Goal: Task Accomplishment & Management: Use online tool/utility

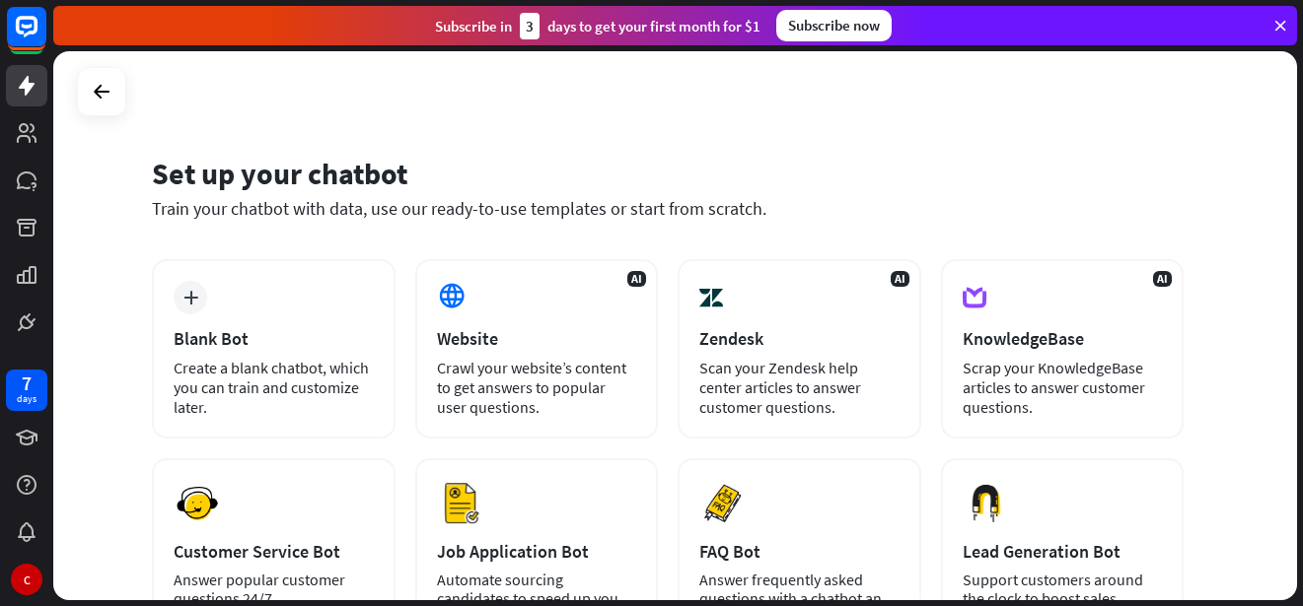
click at [1280, 25] on icon at bounding box center [1280, 26] width 18 height 18
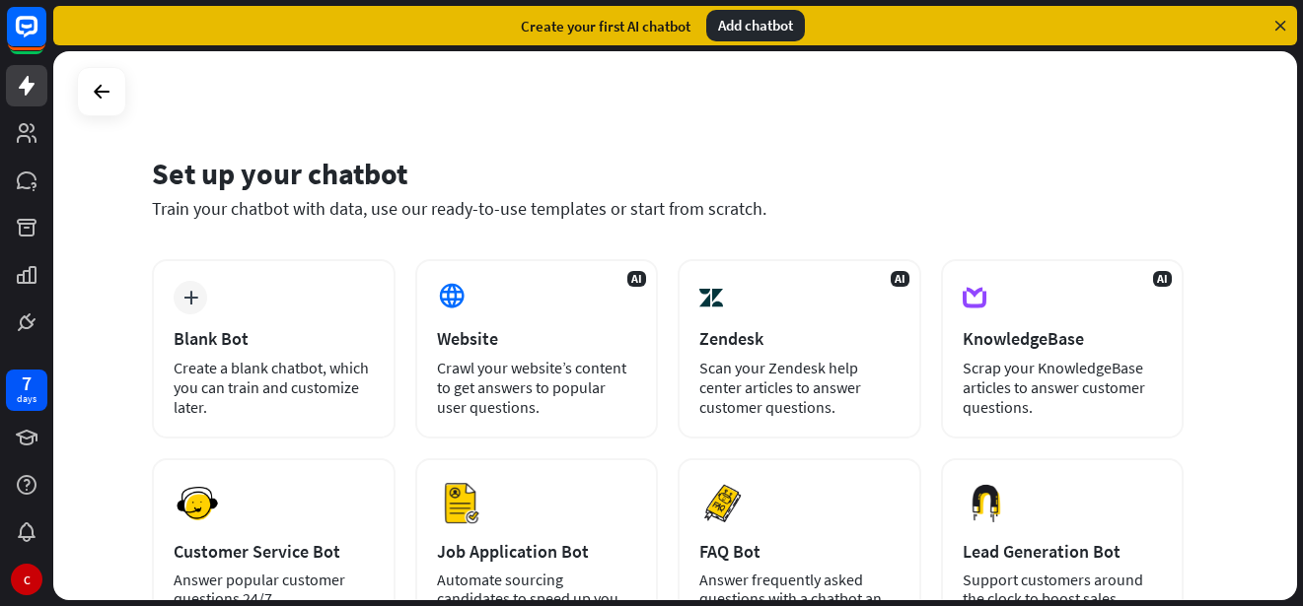
click at [753, 31] on div "Add chatbot" at bounding box center [755, 26] width 99 height 32
click at [1280, 24] on icon at bounding box center [1280, 26] width 18 height 18
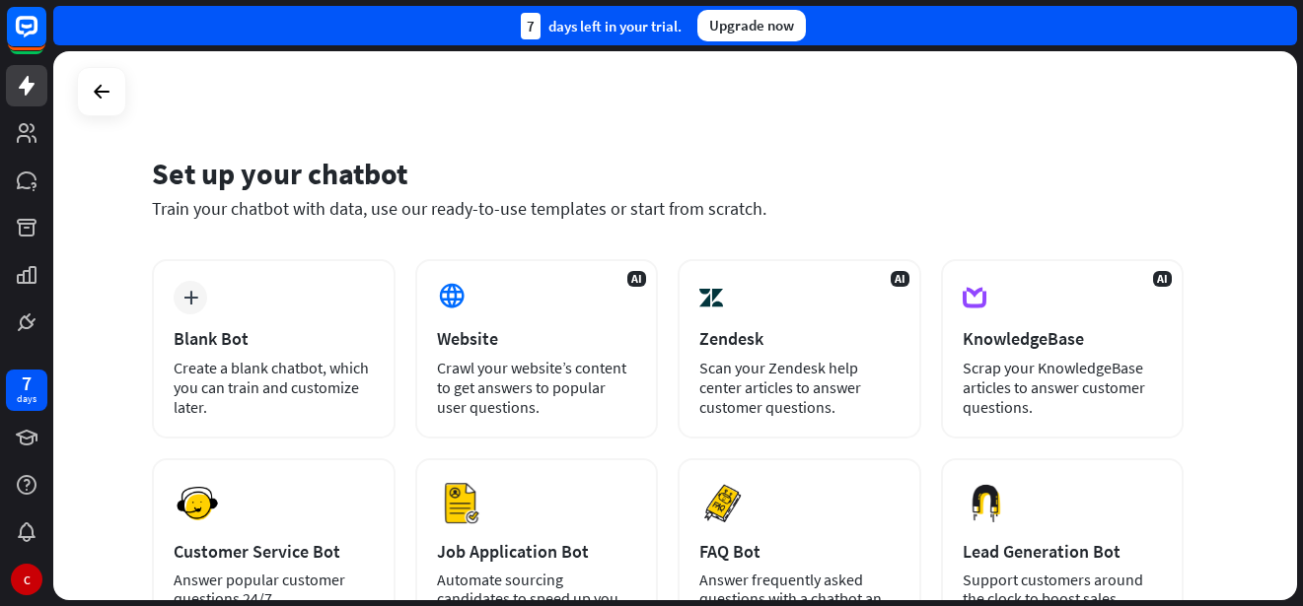
click at [729, 28] on div "Upgrade now" at bounding box center [751, 26] width 108 height 32
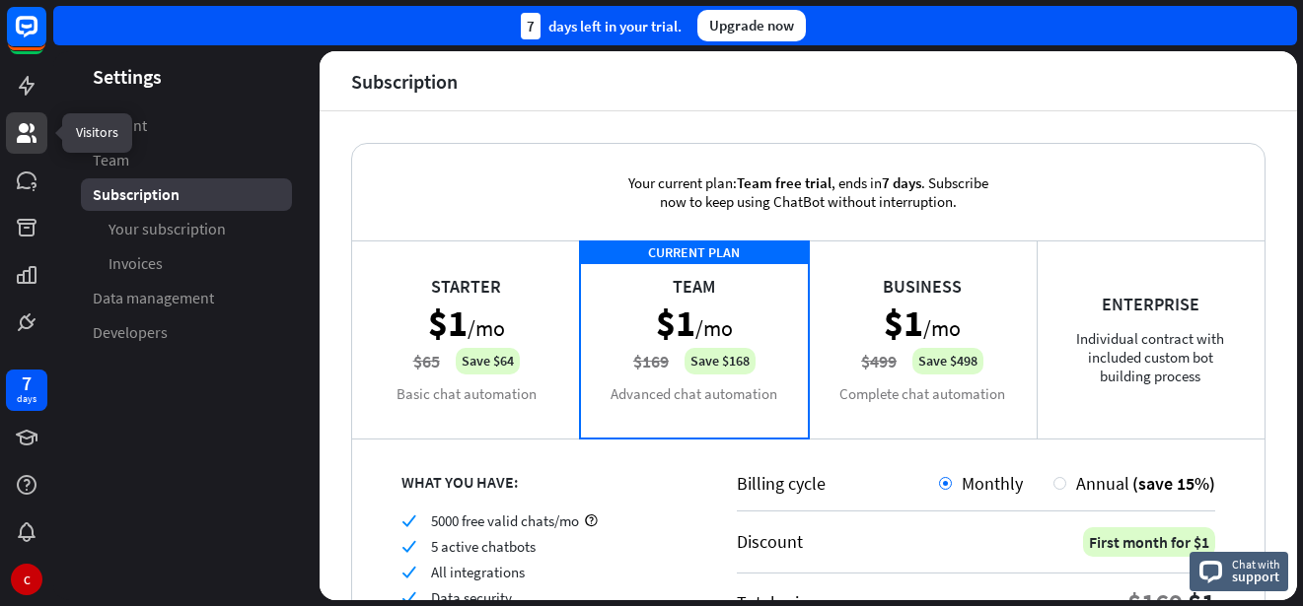
click at [23, 128] on icon at bounding box center [27, 133] width 20 height 20
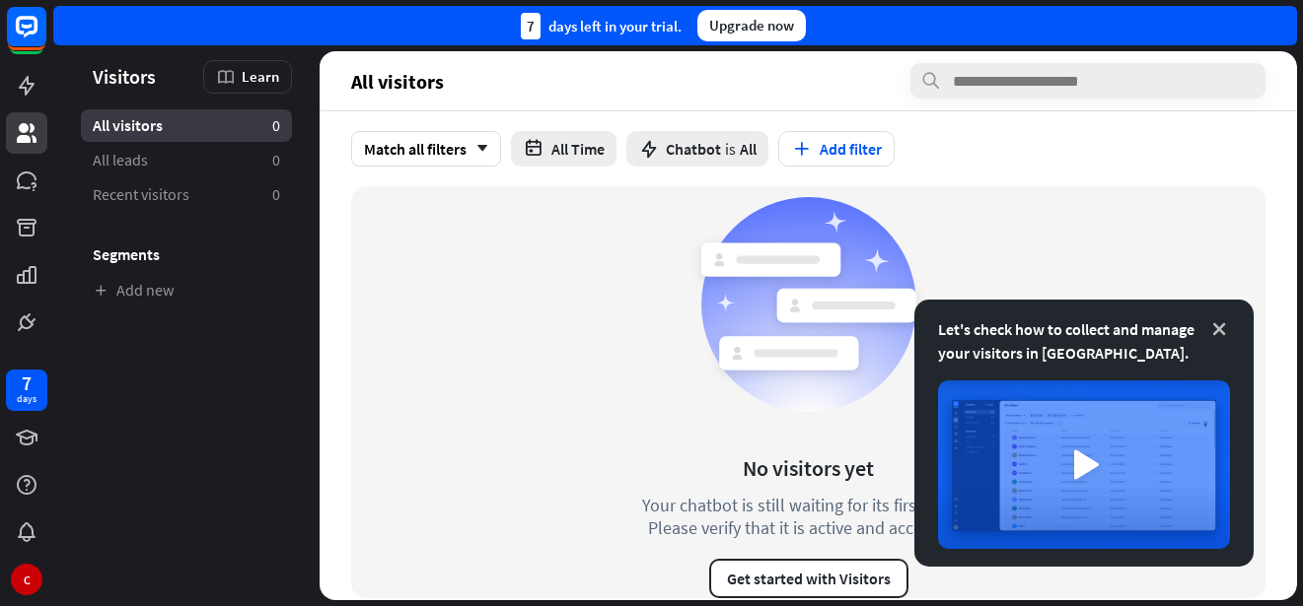
click at [1225, 333] on icon at bounding box center [1219, 329] width 20 height 20
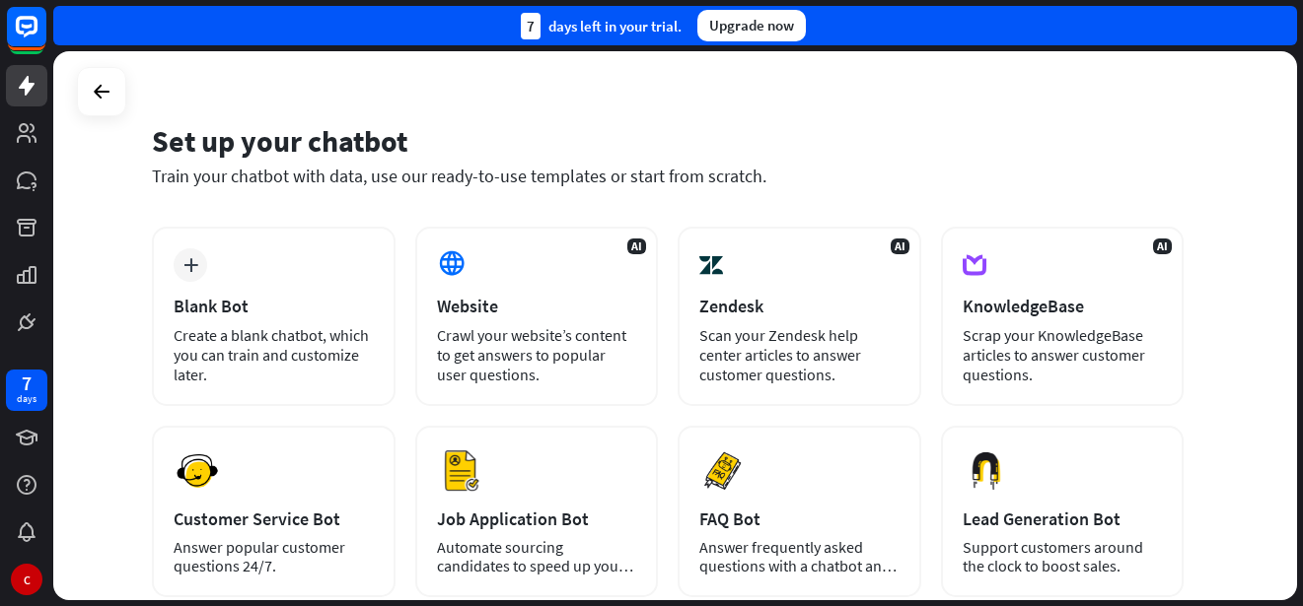
scroll to position [8, 0]
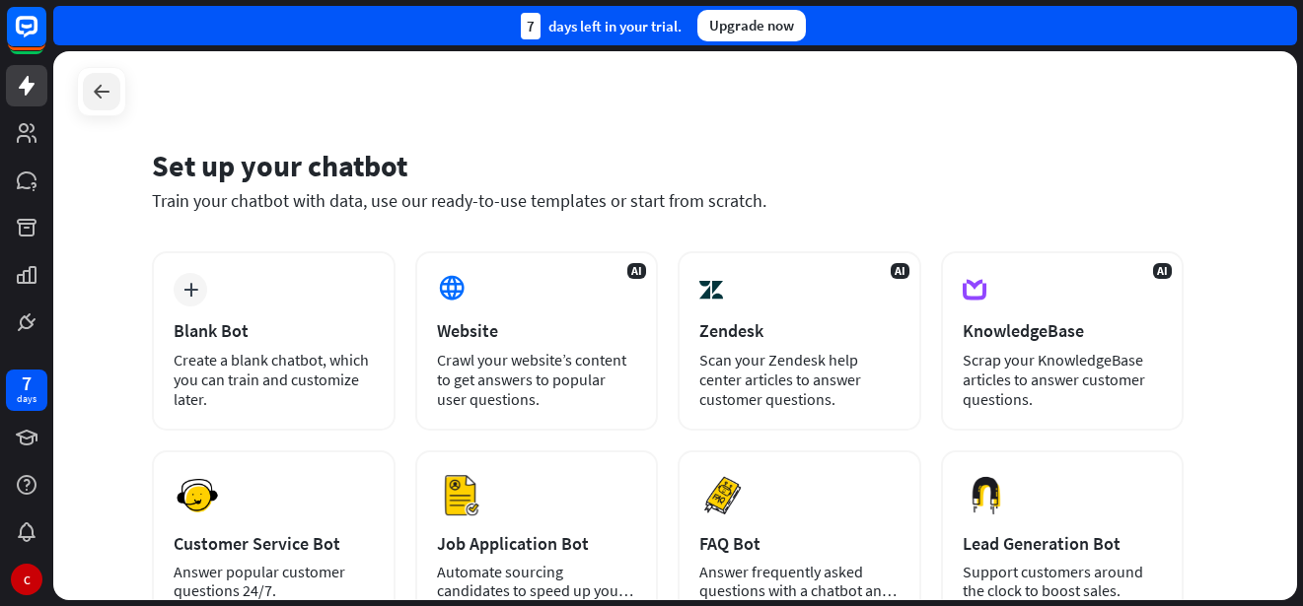
click at [95, 94] on icon at bounding box center [102, 92] width 24 height 24
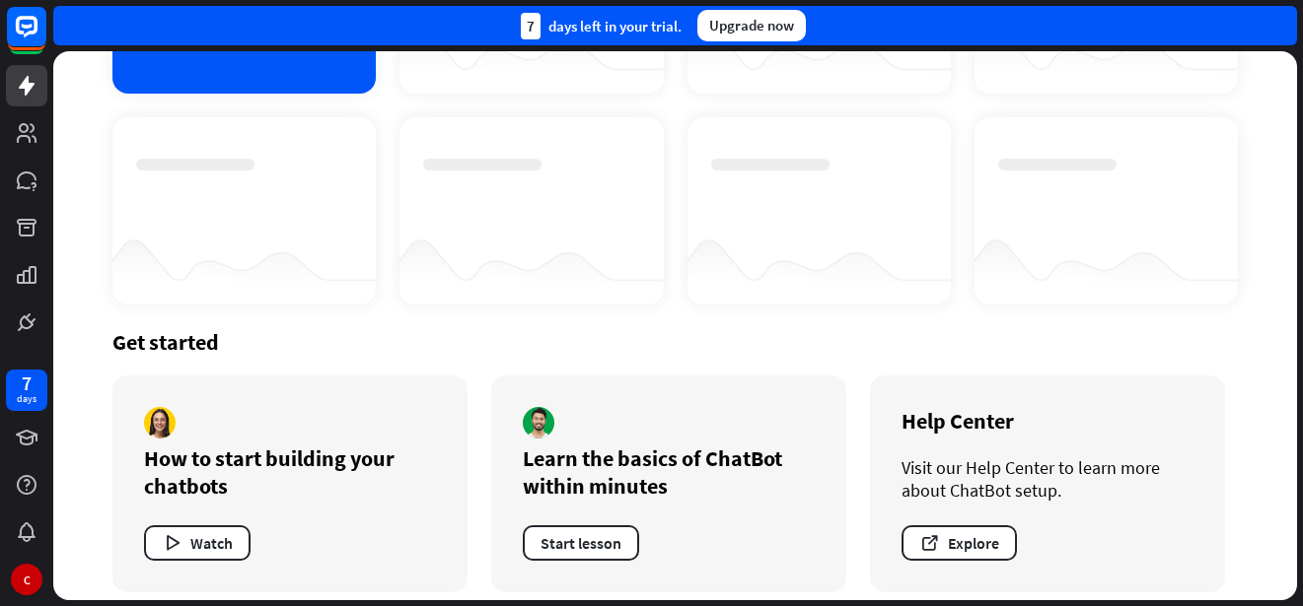
scroll to position [263, 0]
